Goal: Task Accomplishment & Management: Use online tool/utility

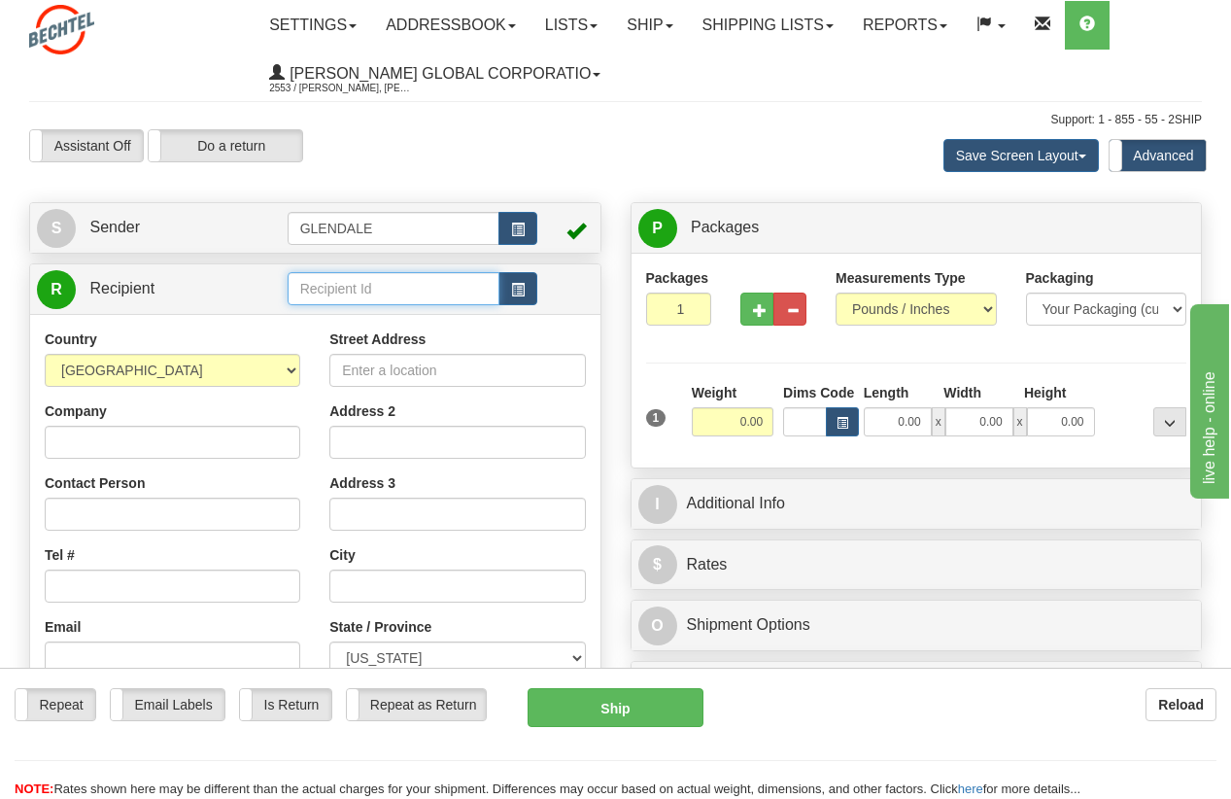
click at [338, 285] on input "text" at bounding box center [394, 288] width 213 height 33
click at [397, 339] on div "[PERSON_NAME], LTD" at bounding box center [389, 343] width 193 height 21
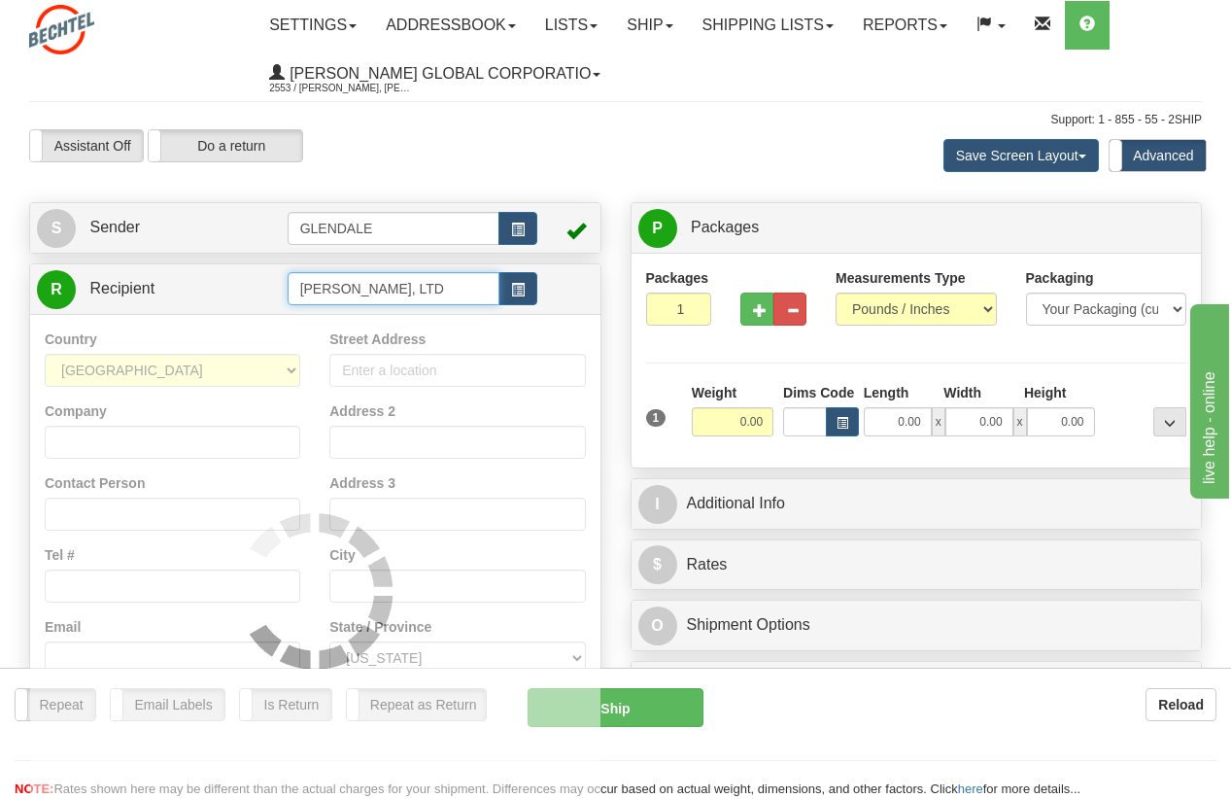
type input "[PERSON_NAME], LTD"
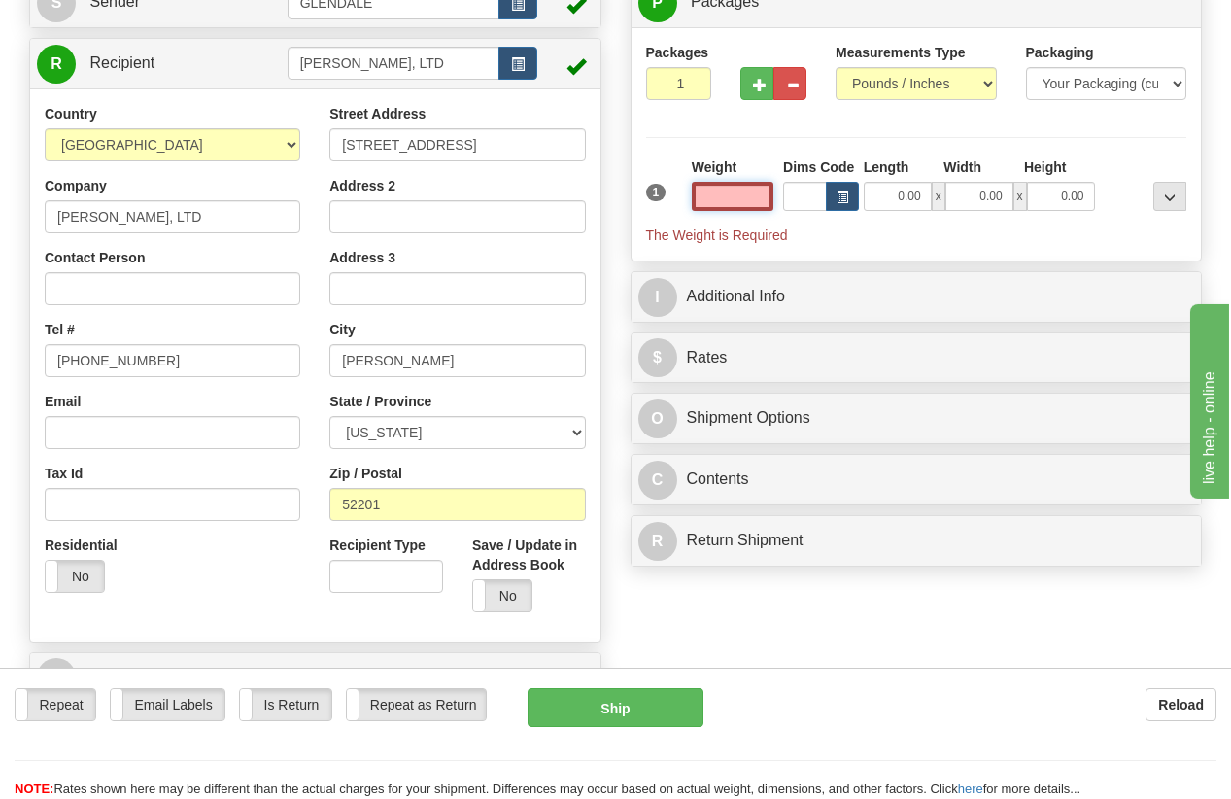
scroll to position [97, 0]
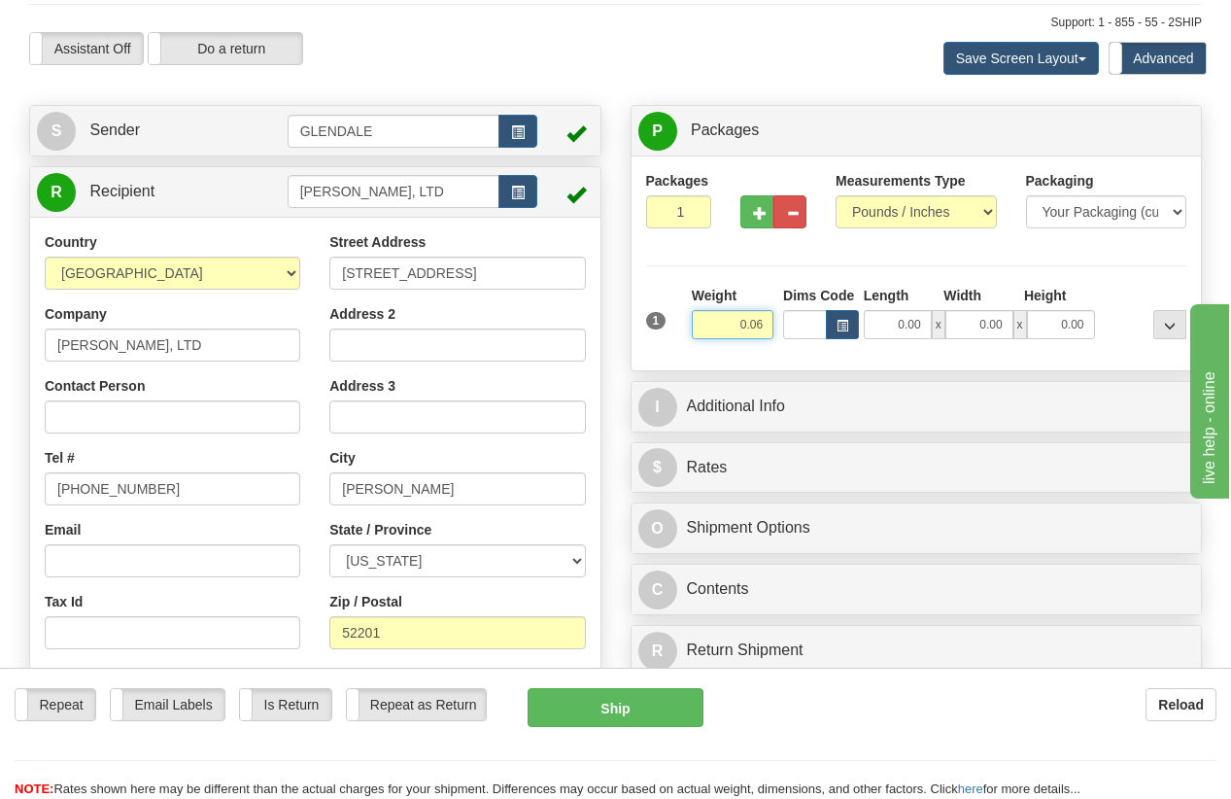
type input "0.06"
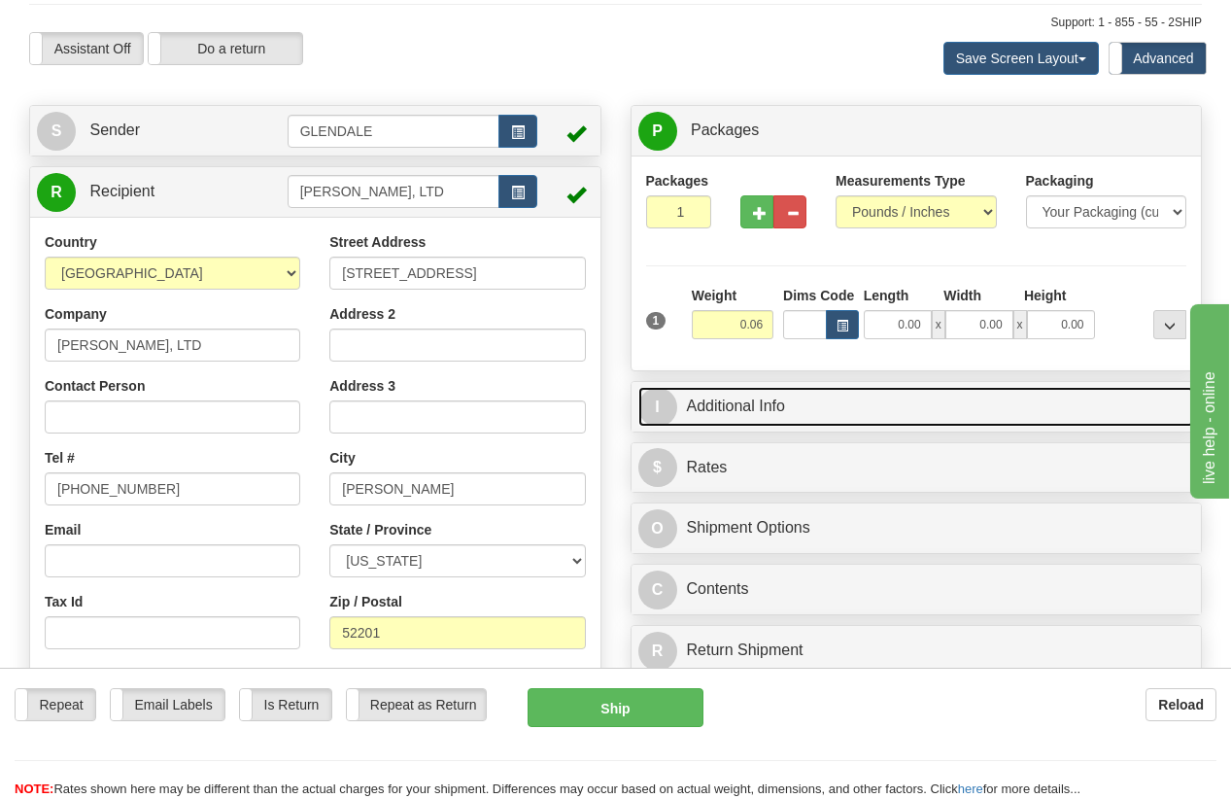
drag, startPoint x: 731, startPoint y: 408, endPoint x: 742, endPoint y: 407, distance: 11.7
click at [731, 408] on link "I Additional Info" at bounding box center [916, 407] width 557 height 40
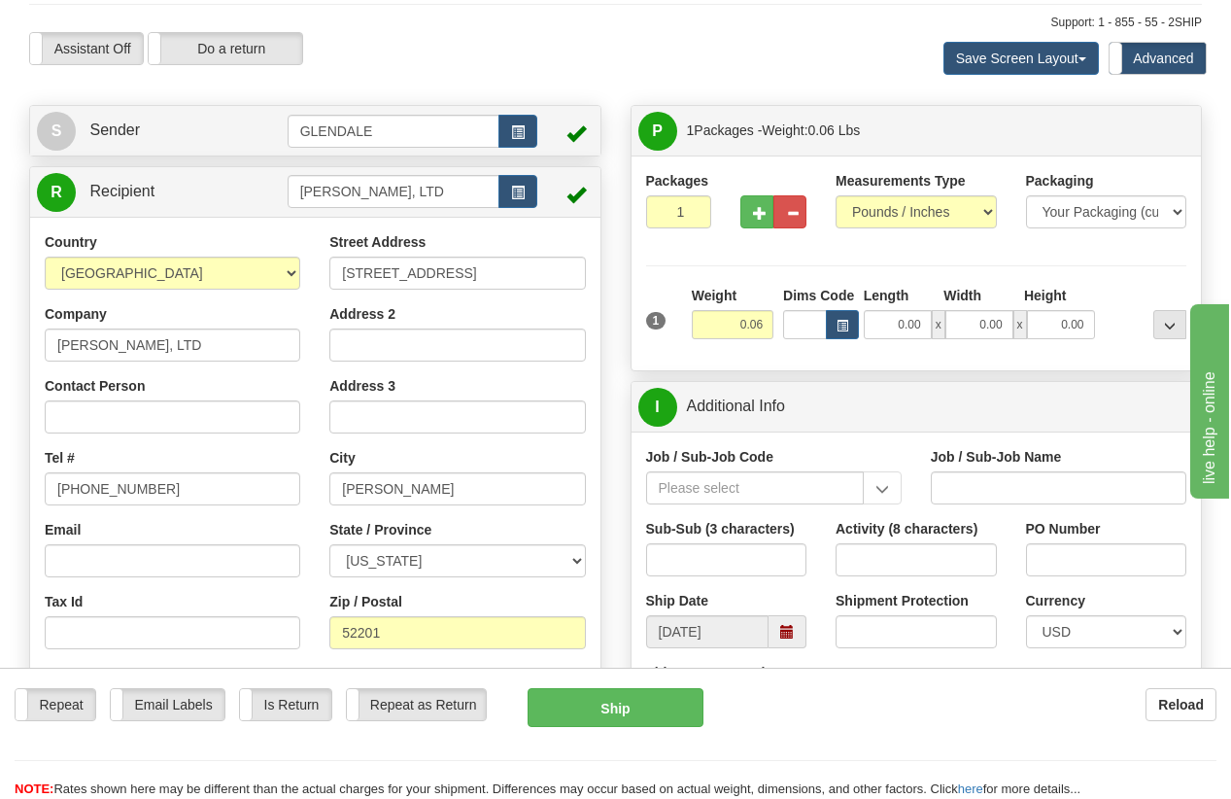
drag, startPoint x: 1140, startPoint y: 780, endPoint x: 1041, endPoint y: 723, distance: 114.5
click at [1140, 780] on div "NOTE: Rates shown here may be different than the actual charges for your shipme…" at bounding box center [615, 789] width 1231 height 18
click at [724, 483] on input "Job / Sub-Job Code" at bounding box center [755, 487] width 218 height 33
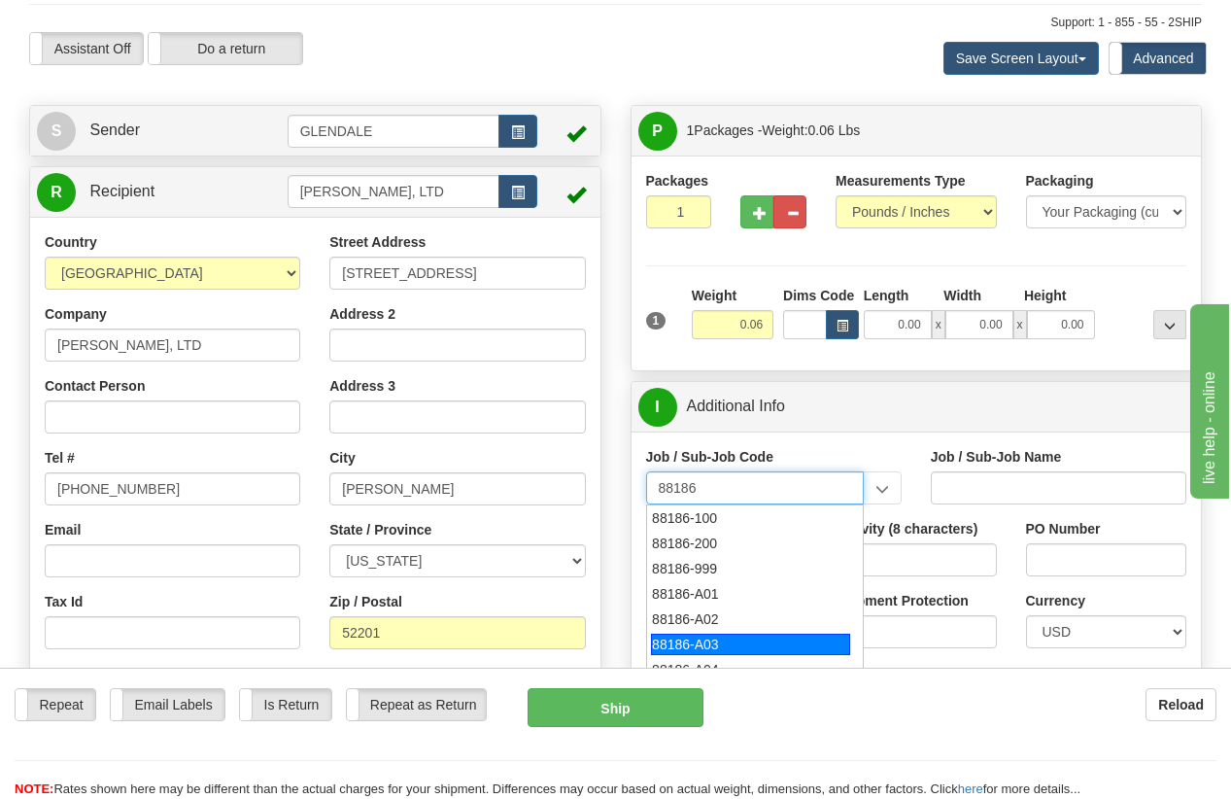
click at [728, 637] on div "88186-A03" at bounding box center [750, 644] width 199 height 21
type input "88186-A03"
type input "GOLDFINCH SOLAR - LAND-LEASE PAYMENTS"
type input "88186-A03"
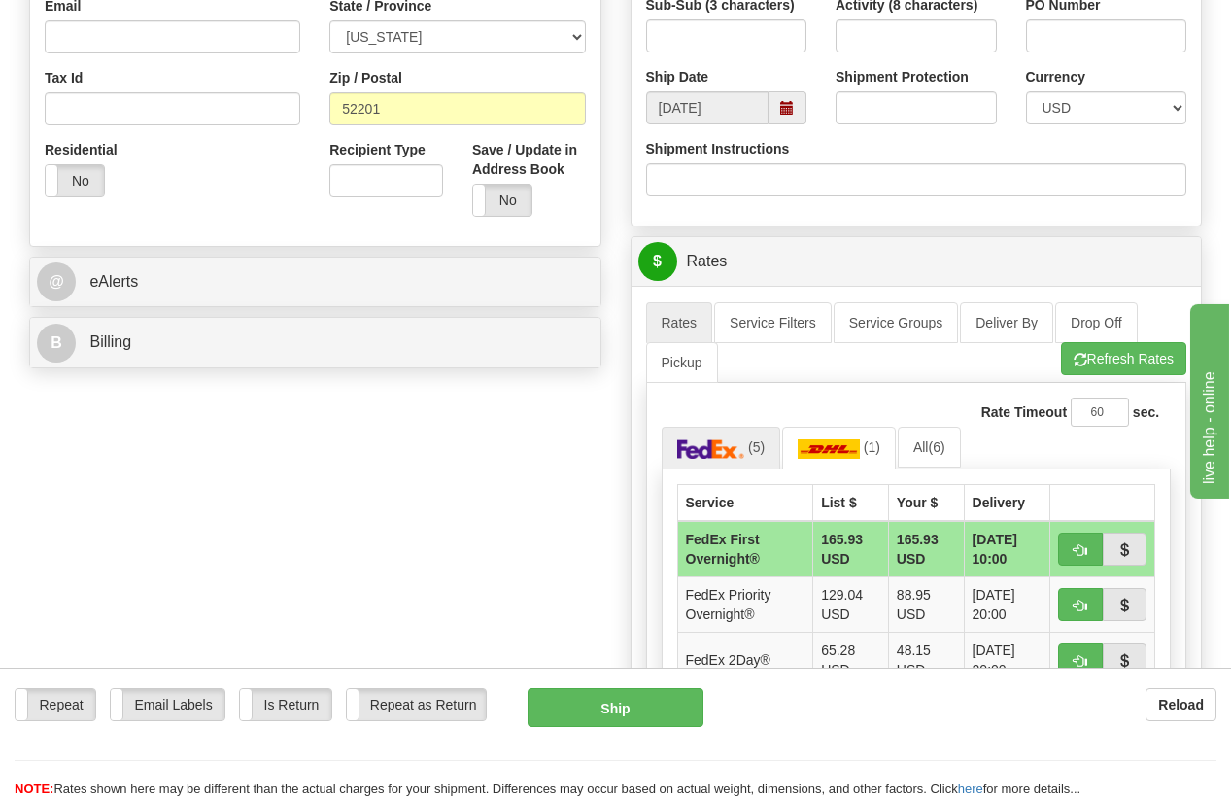
scroll to position [680, 0]
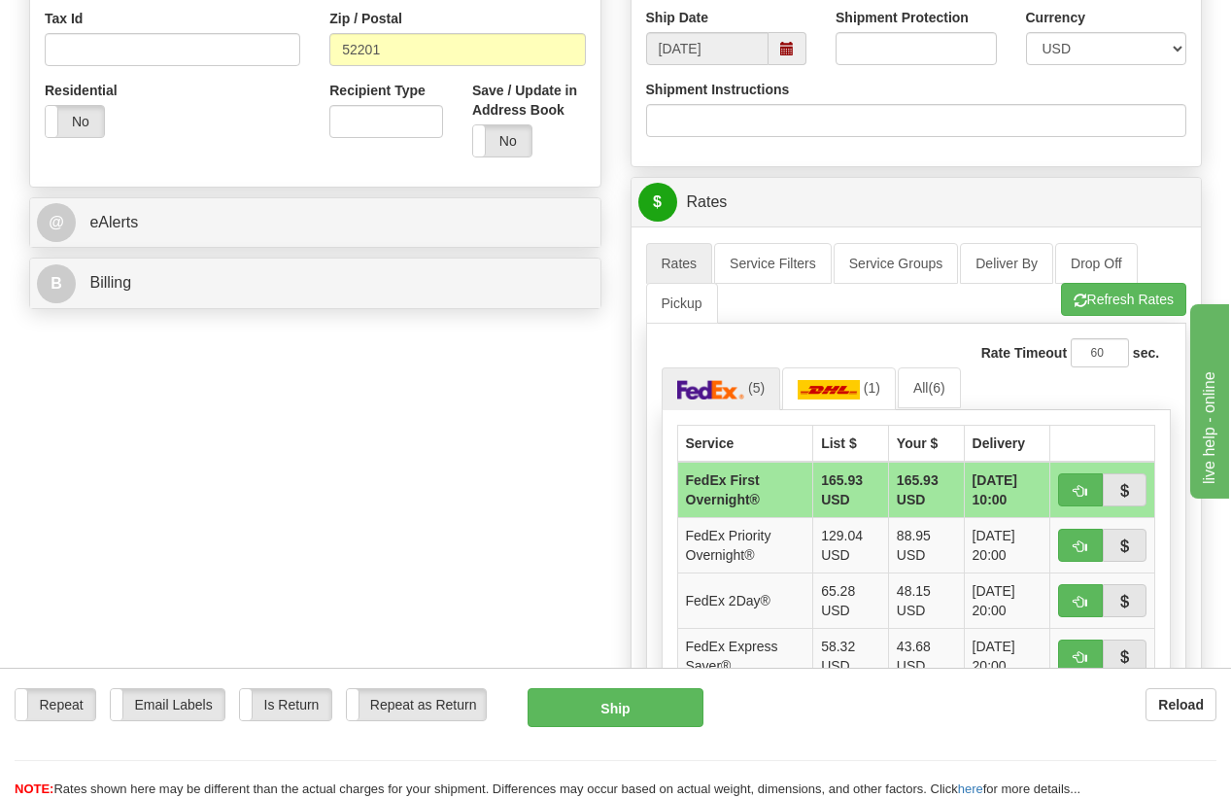
click at [1156, 777] on div "Repeat Repeat Email Labels Email Labels Edit Is Return Is Return Repeat as Retu…" at bounding box center [615, 743] width 1231 height 111
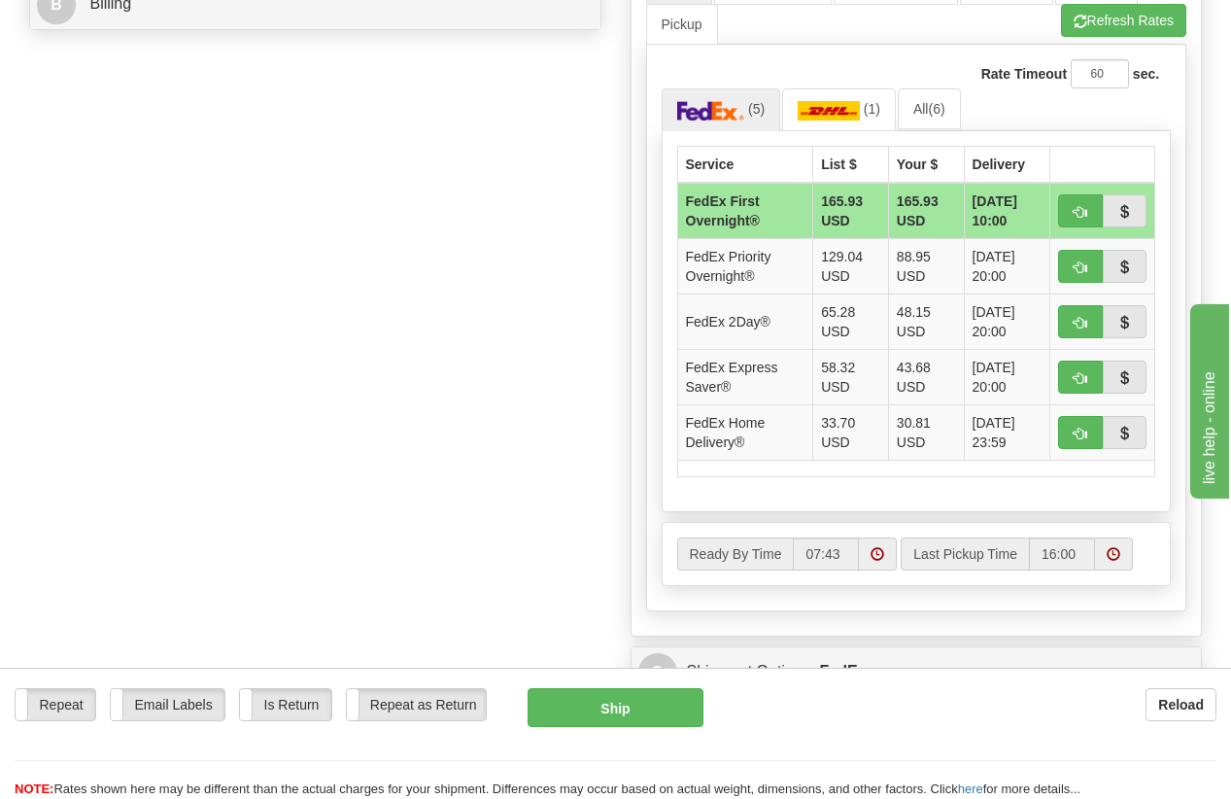
scroll to position [972, 0]
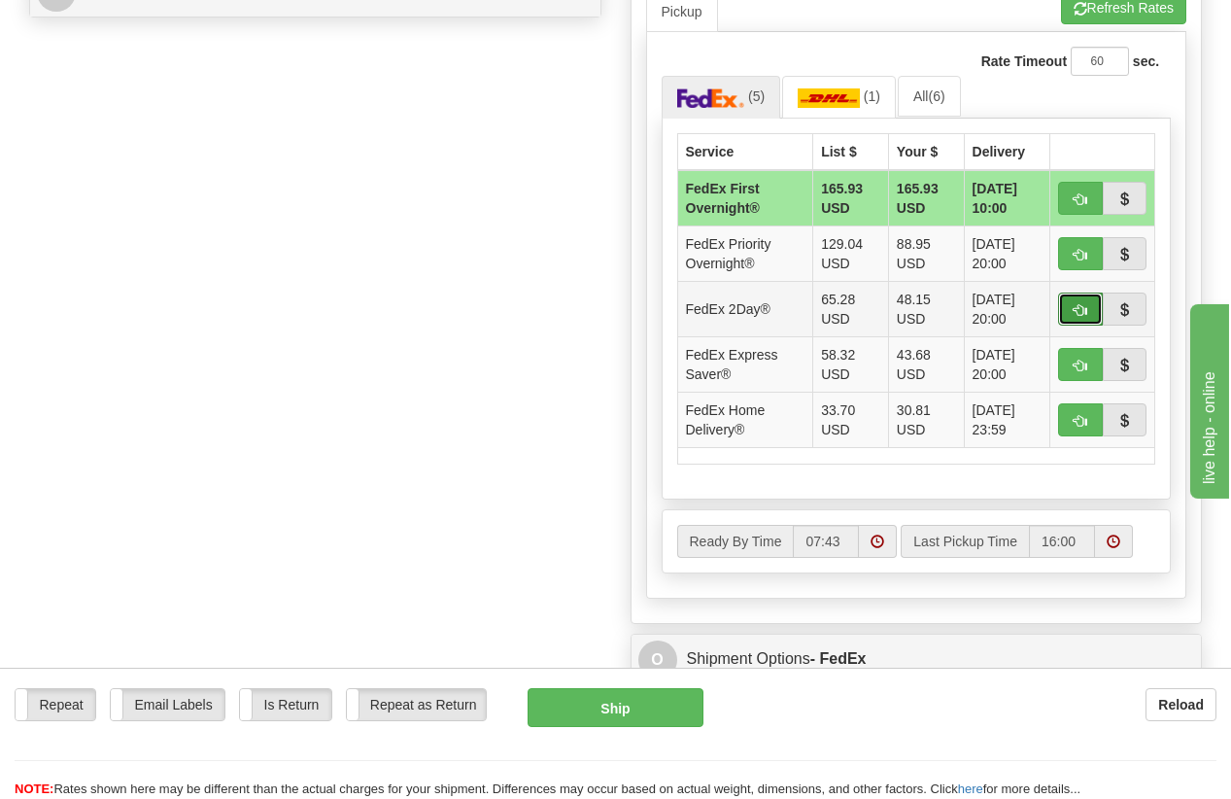
click at [1079, 308] on span "button" at bounding box center [1081, 310] width 14 height 13
type input "03"
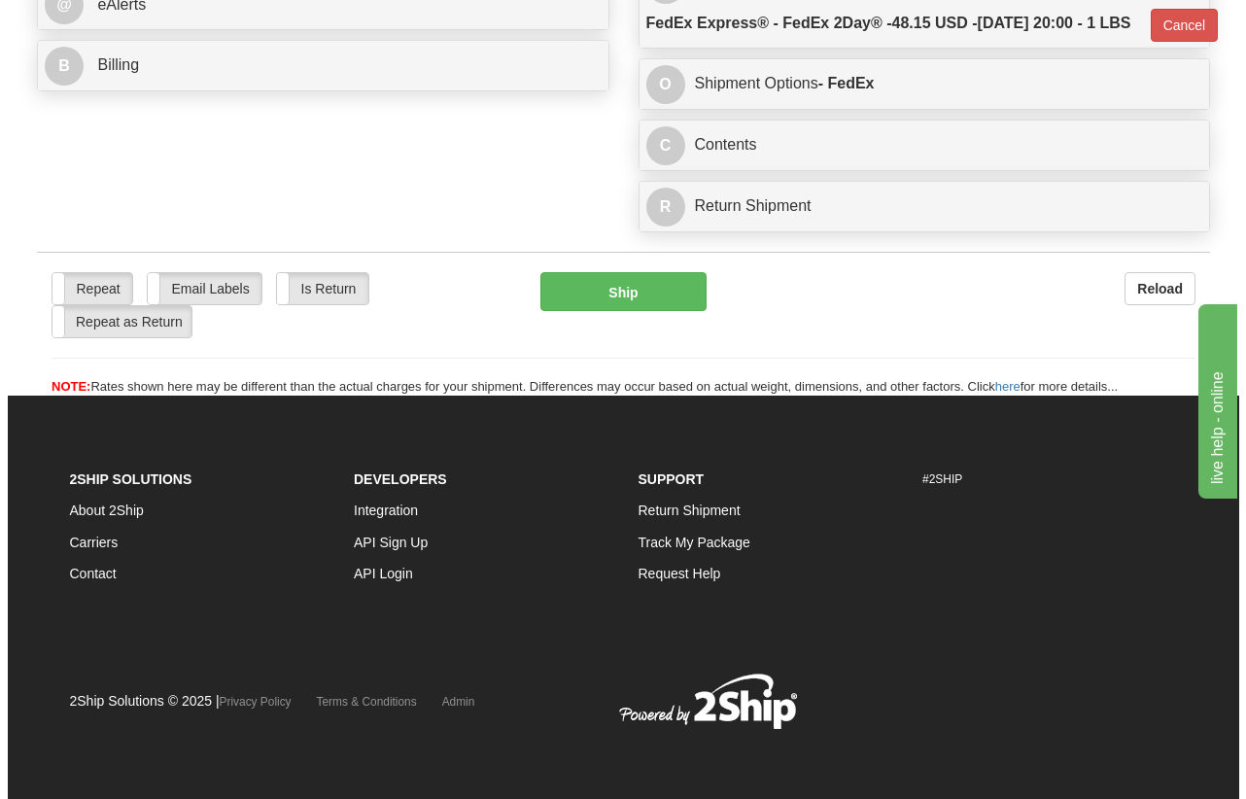
scroll to position [937, 0]
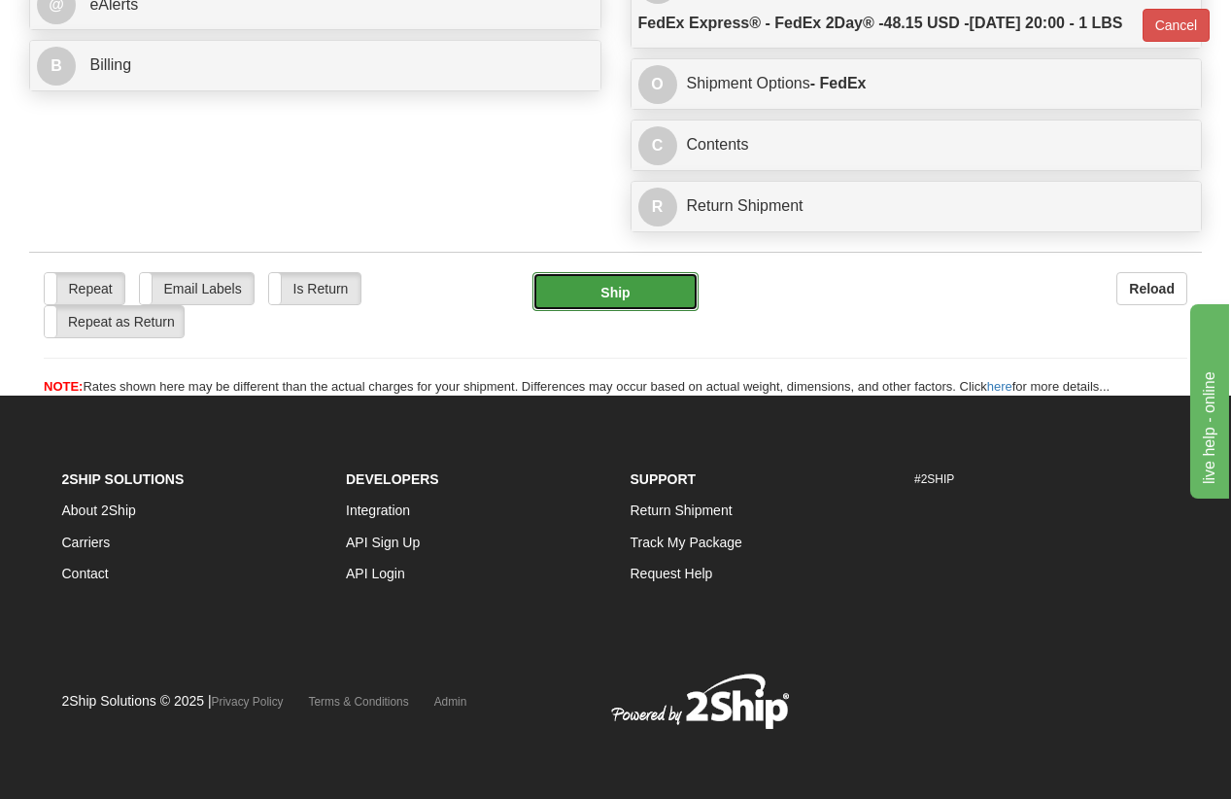
click at [612, 293] on button "Ship" at bounding box center [616, 291] width 166 height 39
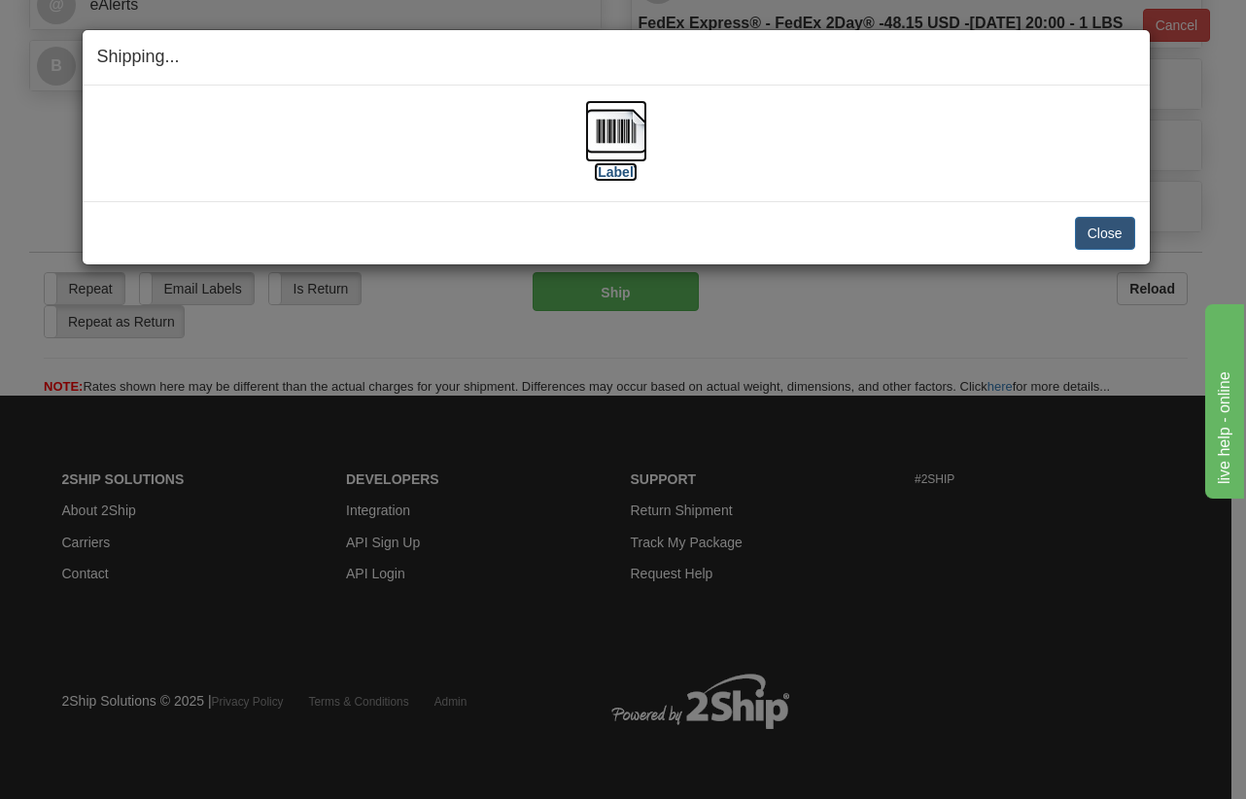
click at [609, 130] on img at bounding box center [616, 131] width 62 height 62
drag, startPoint x: 1115, startPoint y: 239, endPoint x: 1054, endPoint y: 206, distance: 68.7
click at [1115, 239] on button "Close" at bounding box center [1105, 233] width 60 height 33
